Goal: Task Accomplishment & Management: Use online tool/utility

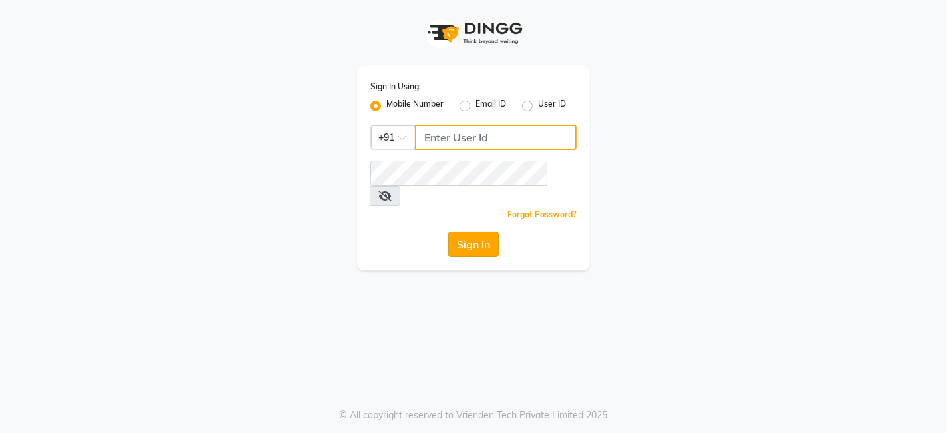
type input "9810445777"
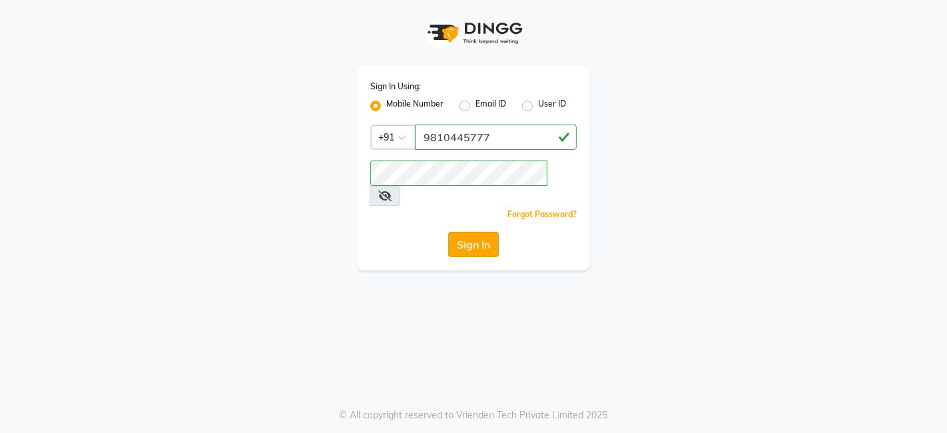
click at [471, 232] on button "Sign In" at bounding box center [473, 244] width 51 height 25
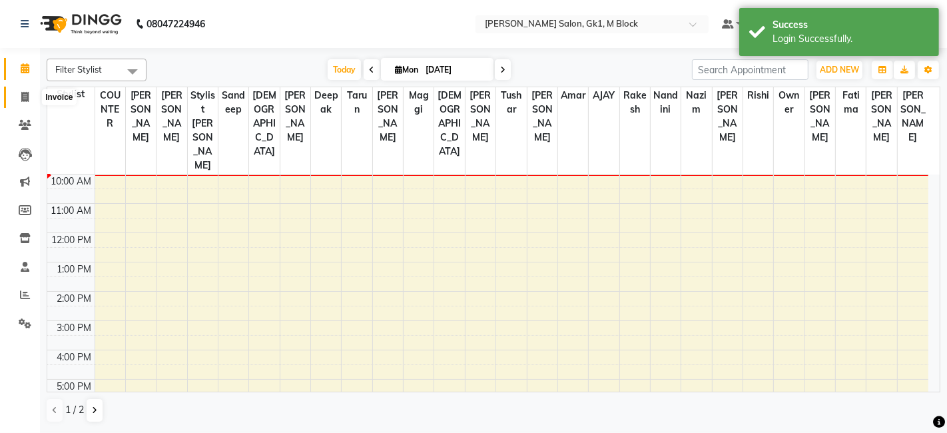
click at [25, 90] on span at bounding box center [24, 97] width 23 height 15
select select "6312"
select select "service"
